Goal: Task Accomplishment & Management: Complete application form

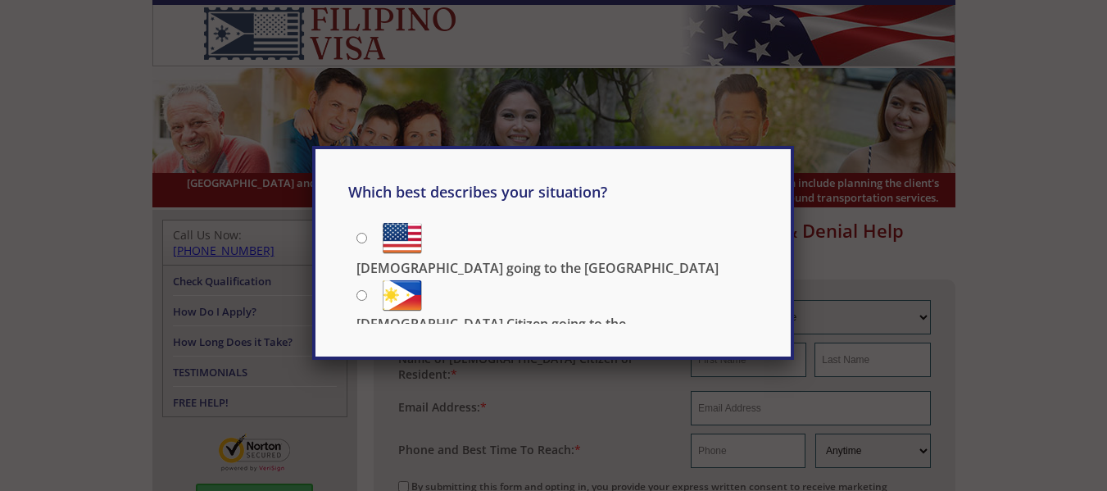
click at [361, 294] on input "[DEMOGRAPHIC_DATA] Citizen going to the [DEMOGRAPHIC_DATA]" at bounding box center [361, 295] width 11 height 11
radio input "true"
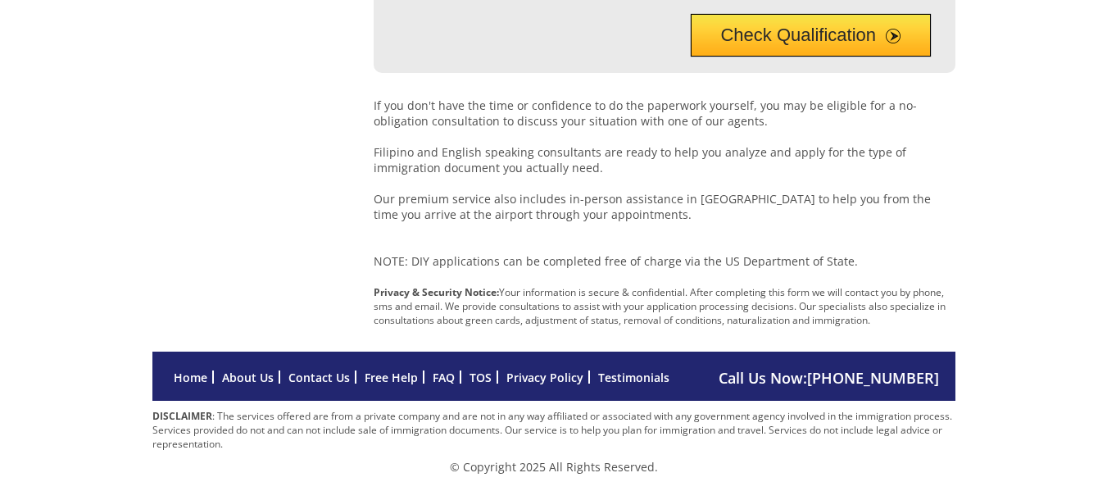
scroll to position [737, 0]
click at [308, 382] on link "Contact Us" at bounding box center [318, 377] width 61 height 16
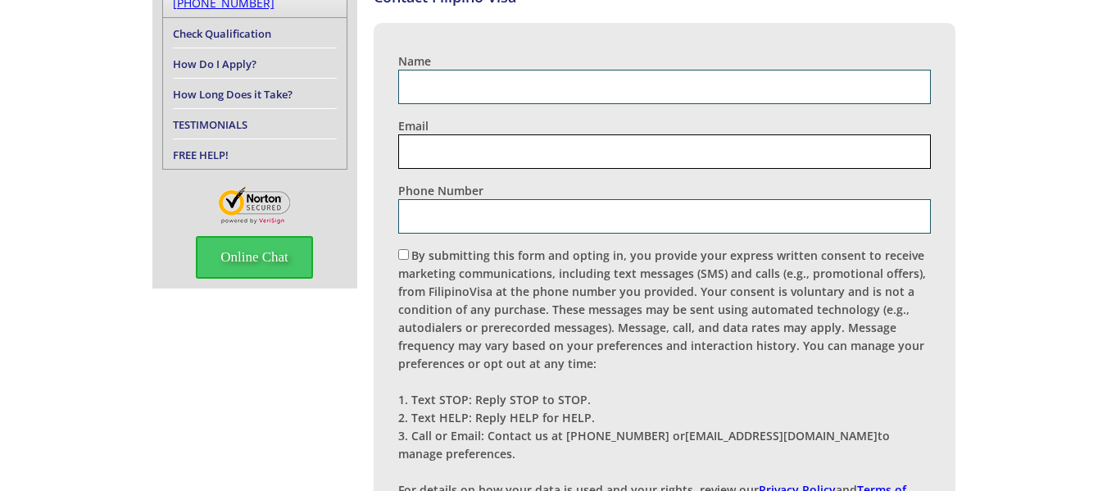
scroll to position [147, 0]
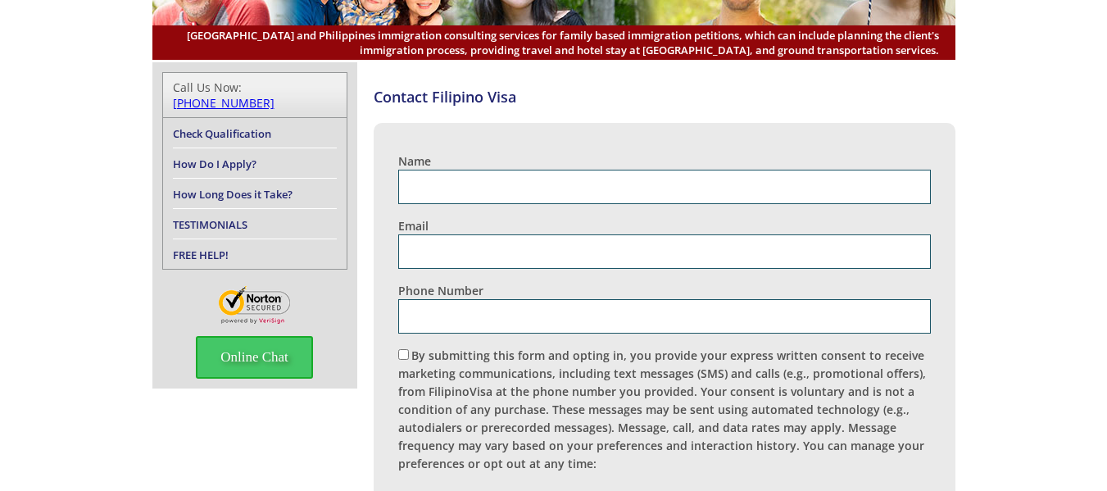
click at [213, 247] on link "FREE HELP!" at bounding box center [201, 254] width 56 height 15
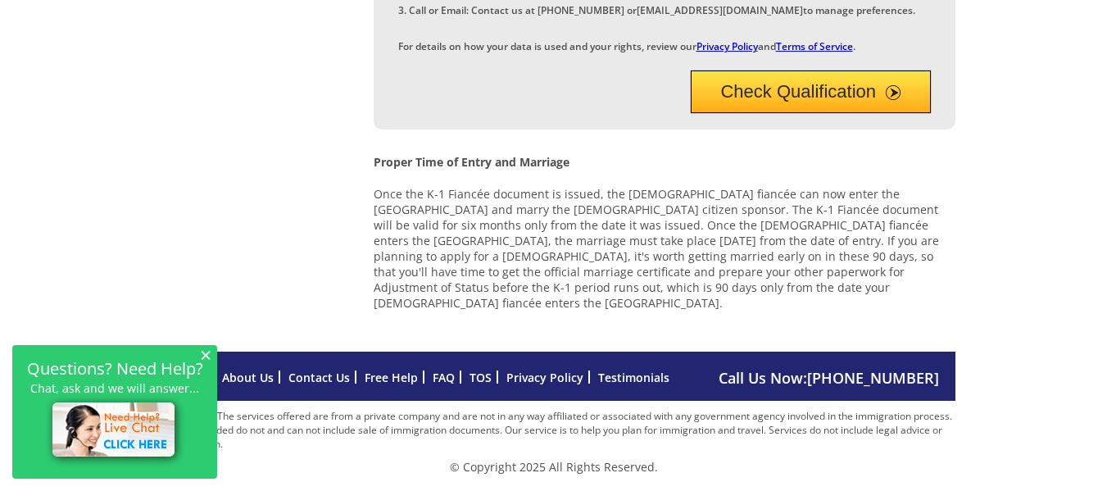
scroll to position [737, 0]
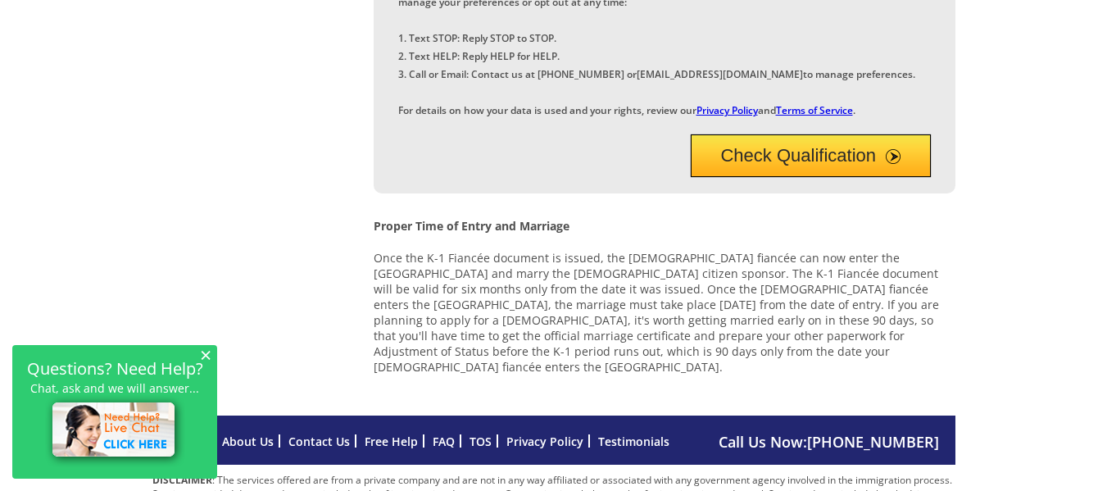
click at [816, 177] on button "Check Qualification" at bounding box center [811, 155] width 240 height 43
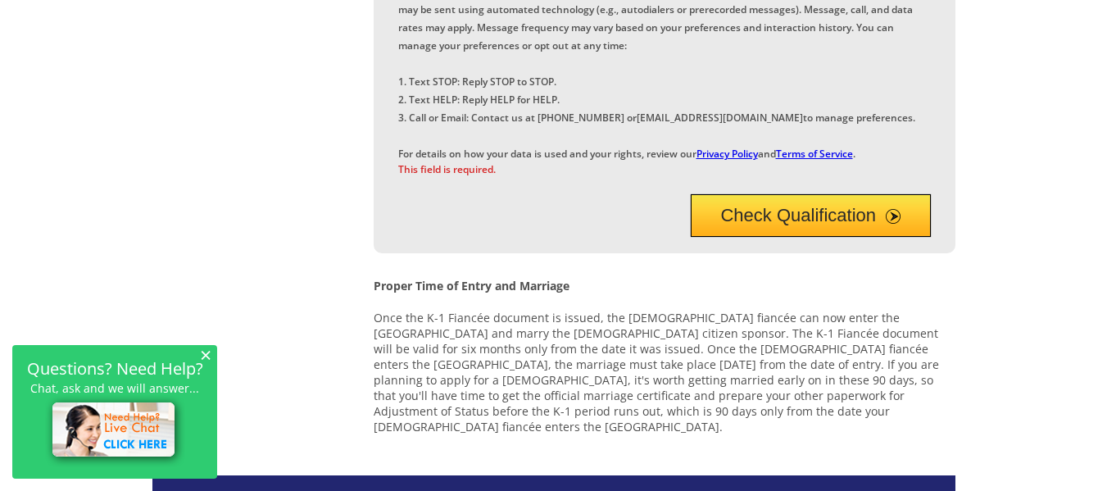
scroll to position [278, 0]
